Goal: Find contact information: Find contact information

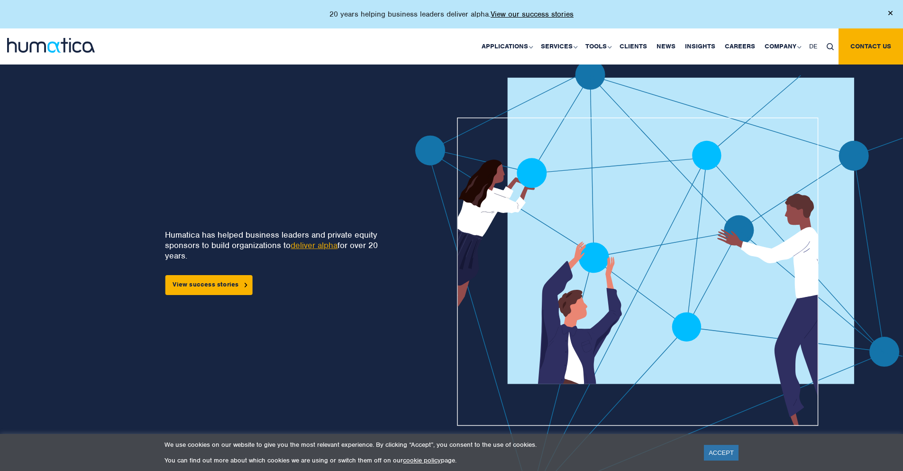
scroll to position [2611, 0]
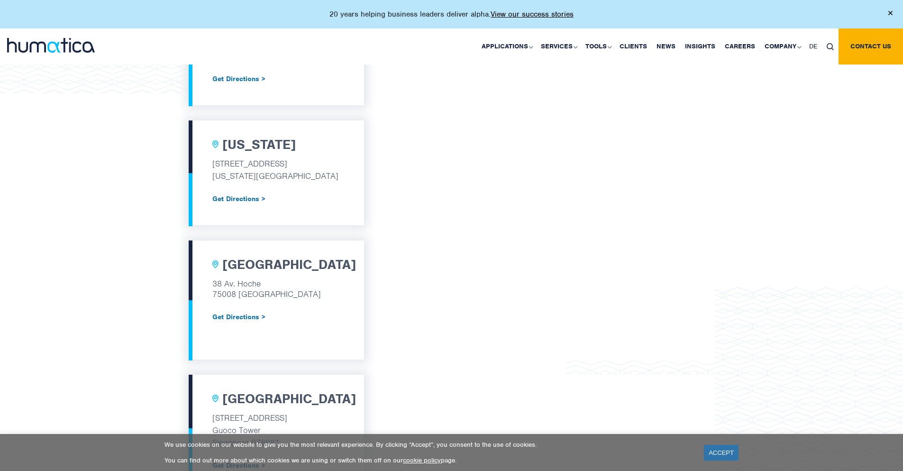
scroll to position [1140, 0]
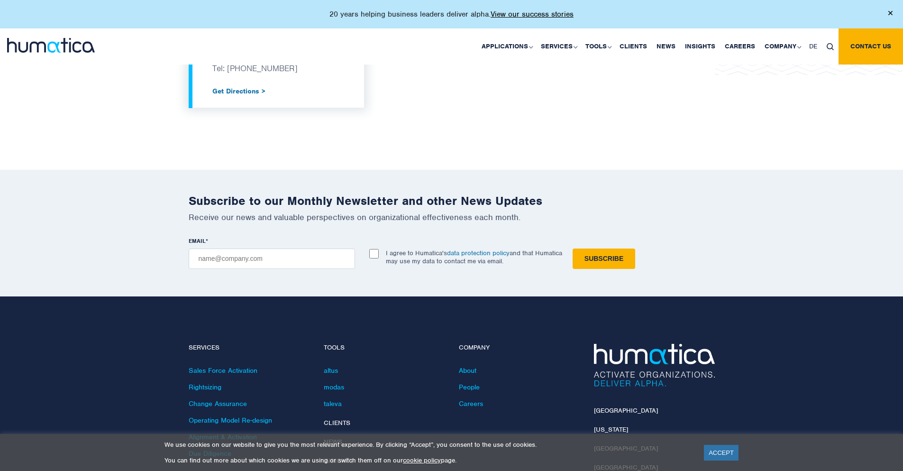
scroll to position [1140, 0]
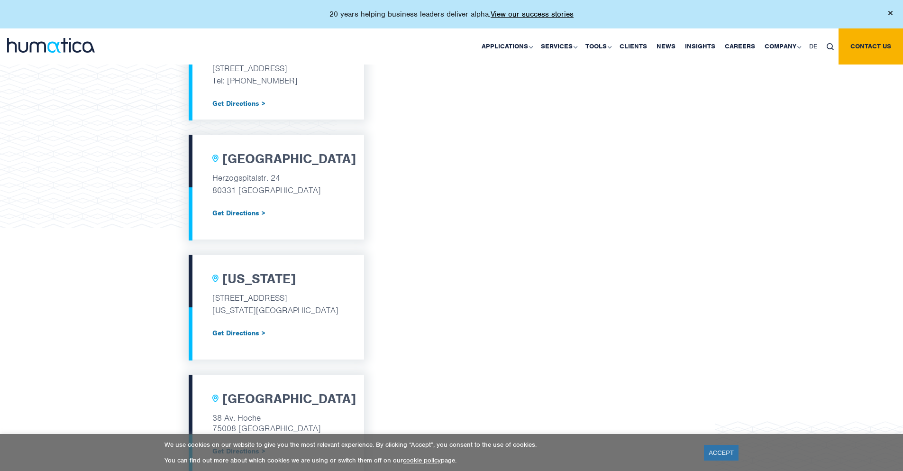
scroll to position [1140, 0]
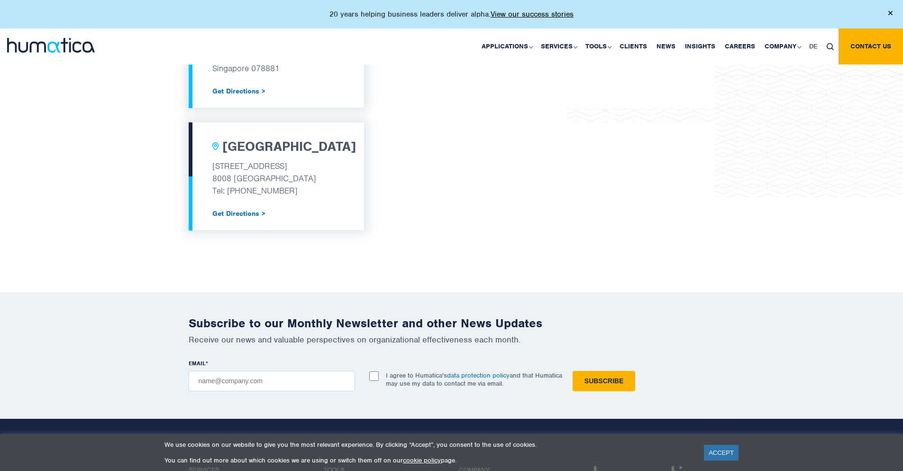
scroll to position [1140, 0]
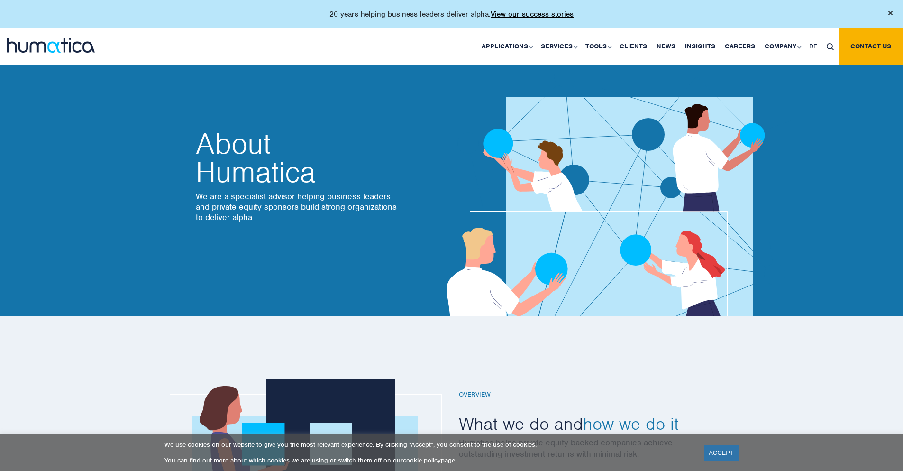
scroll to position [2138, 0]
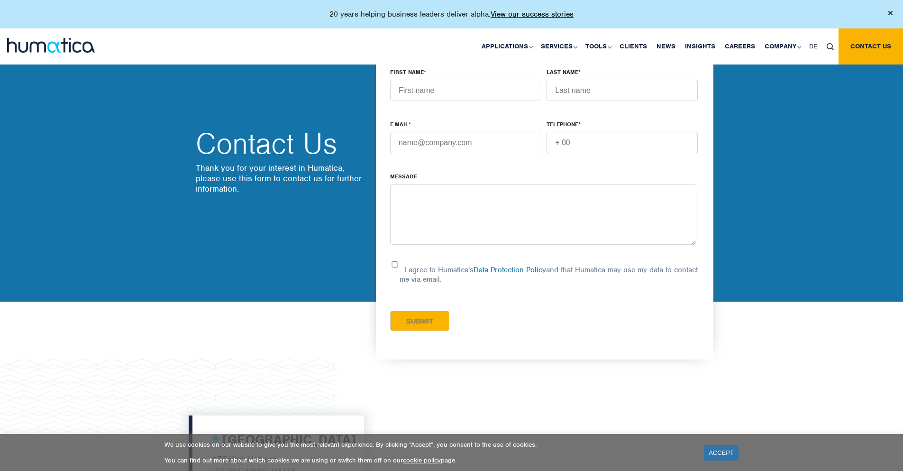
scroll to position [1140, 0]
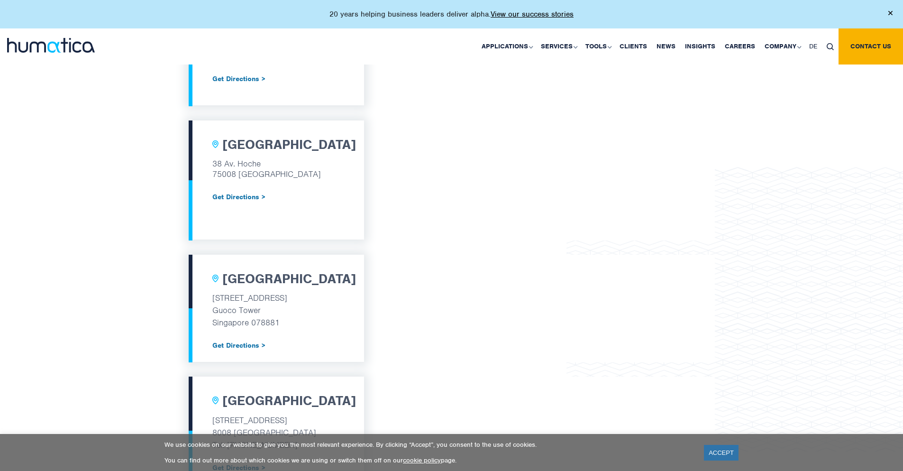
scroll to position [1140, 0]
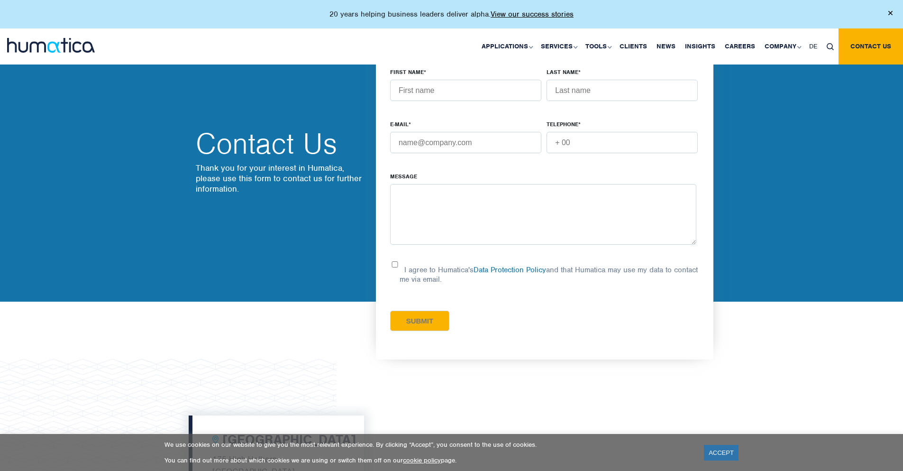
scroll to position [1140, 0]
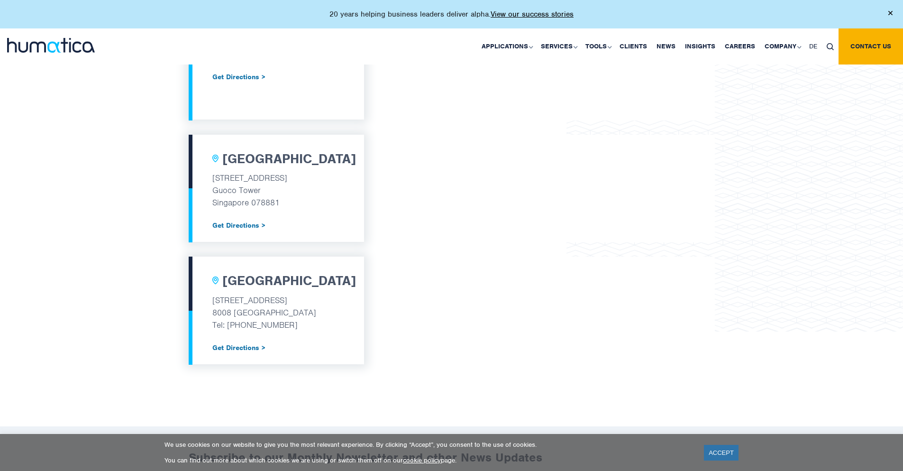
scroll to position [1140, 0]
